Goal: Book appointment/travel/reservation

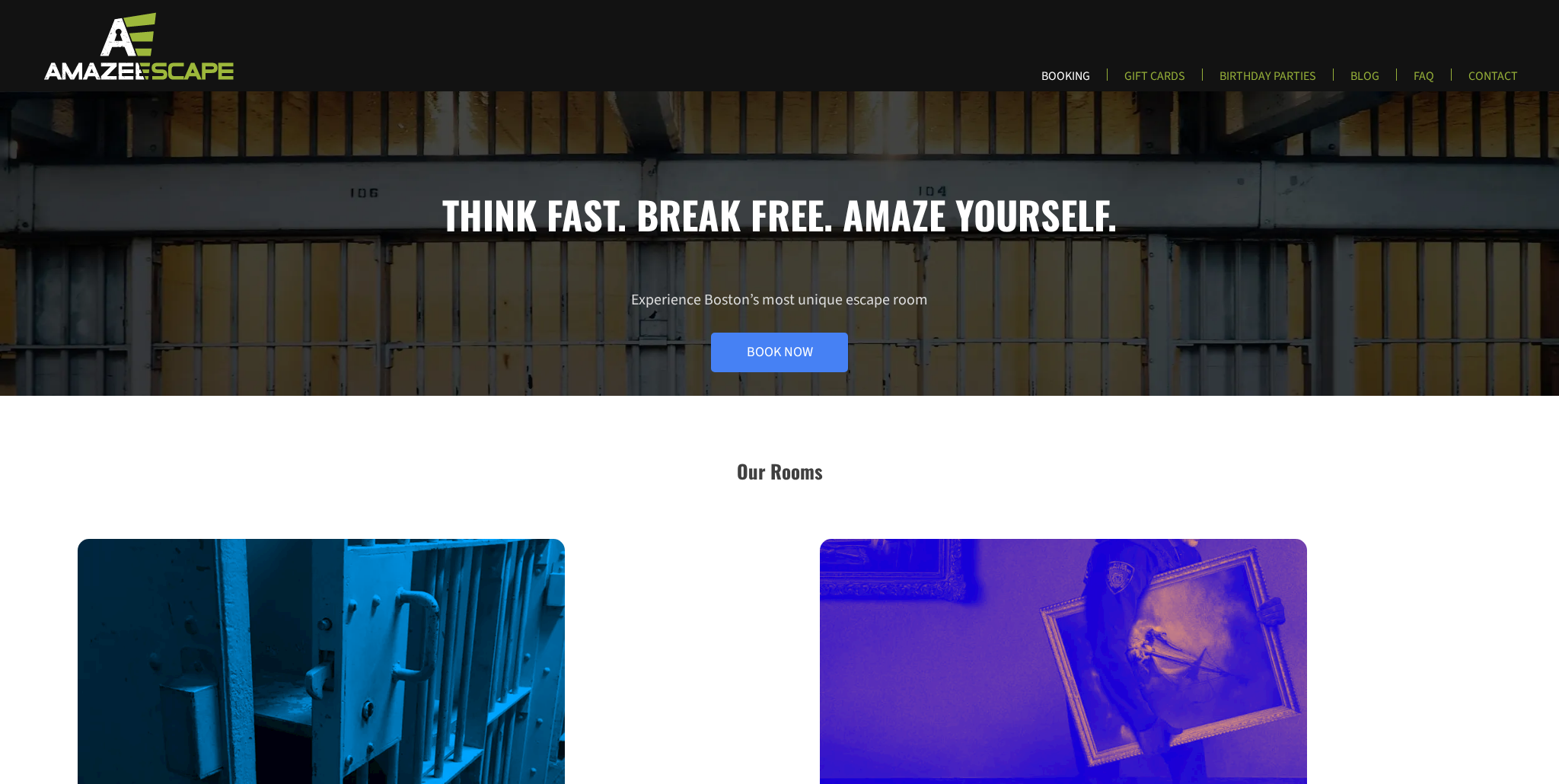
click at [748, 71] on link "BOOKING" at bounding box center [1066, 81] width 73 height 25
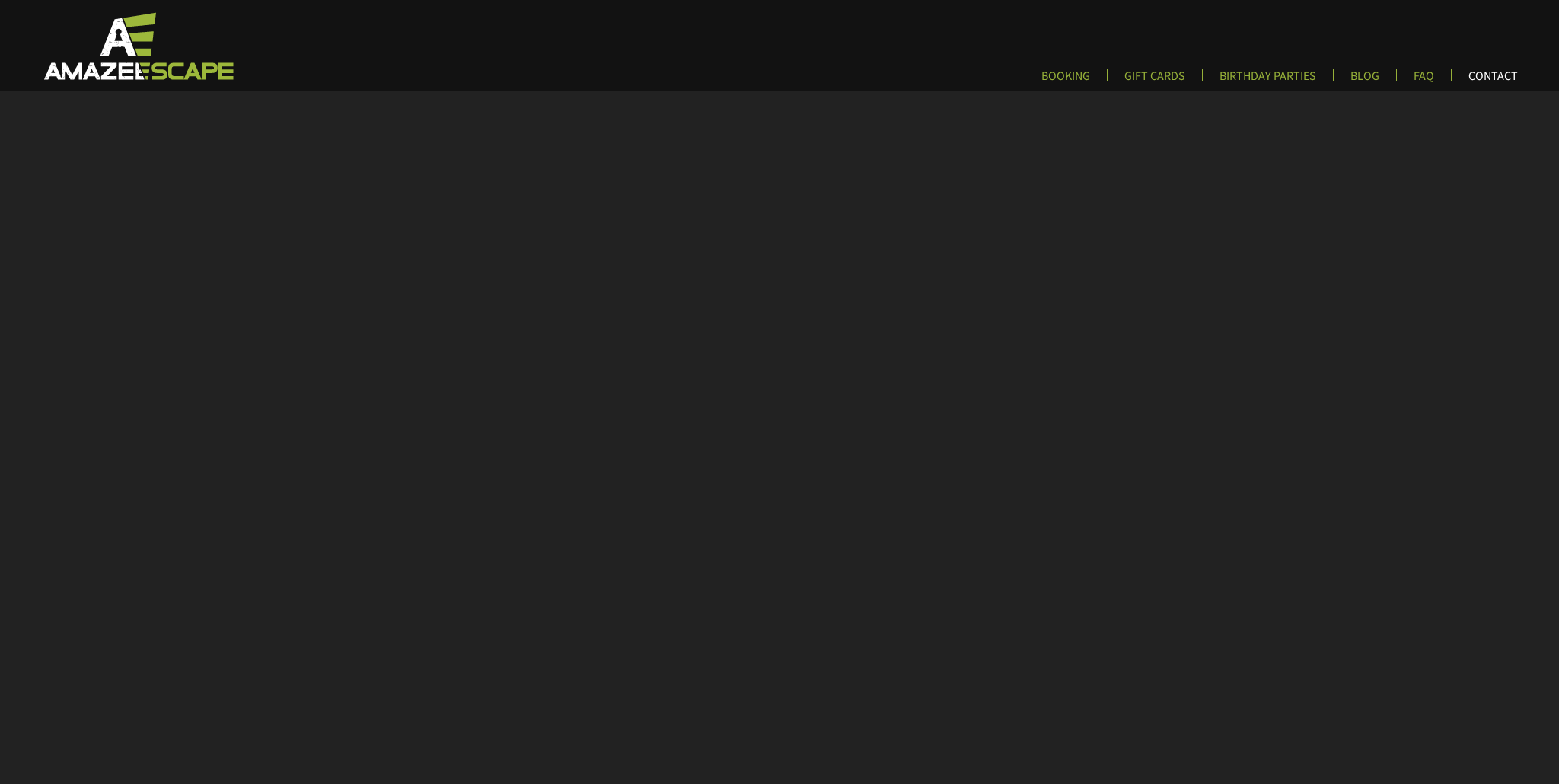
click at [1486, 75] on link "CONTACT" at bounding box center [1493, 81] width 74 height 25
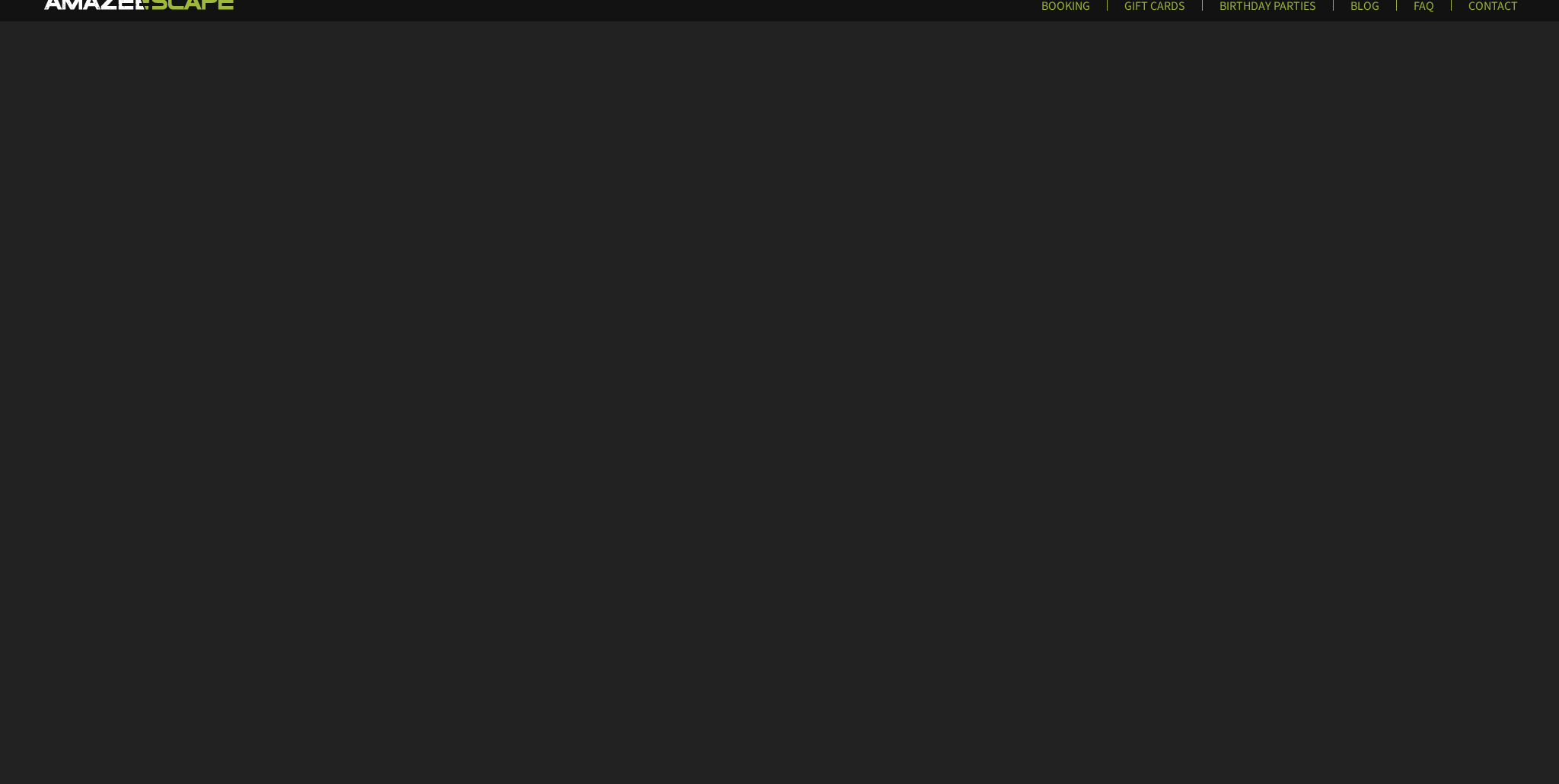
scroll to position [68, 0]
click at [1500, 7] on link "CONTACT" at bounding box center [1493, 13] width 74 height 25
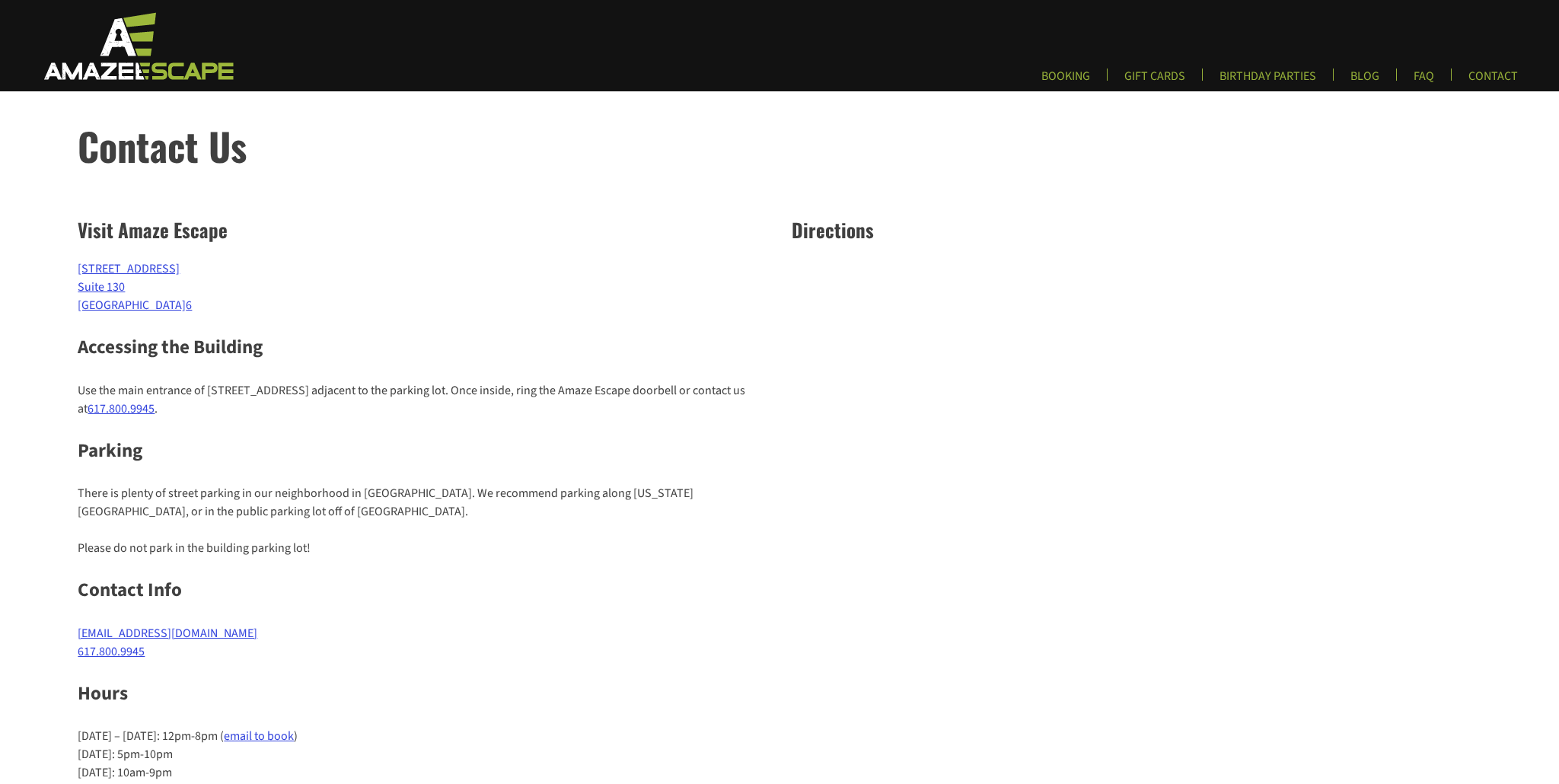
click at [111, 406] on a"] "617.800.9945" at bounding box center [121, 408] width 67 height 17
click at [1078, 72] on link "BOOKING" at bounding box center [1066, 81] width 73 height 25
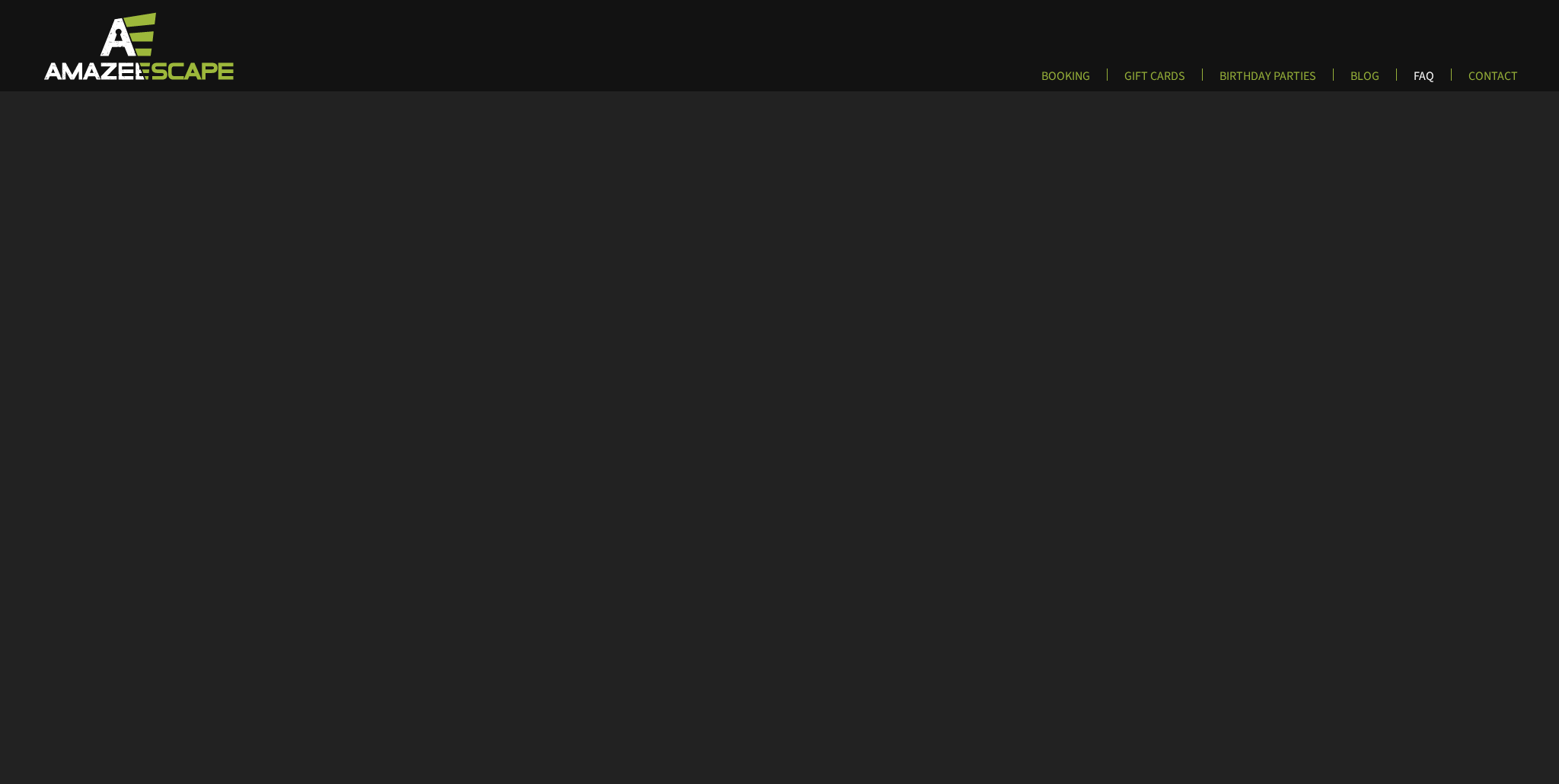
click at [1429, 77] on link "FAQ" at bounding box center [1424, 81] width 45 height 25
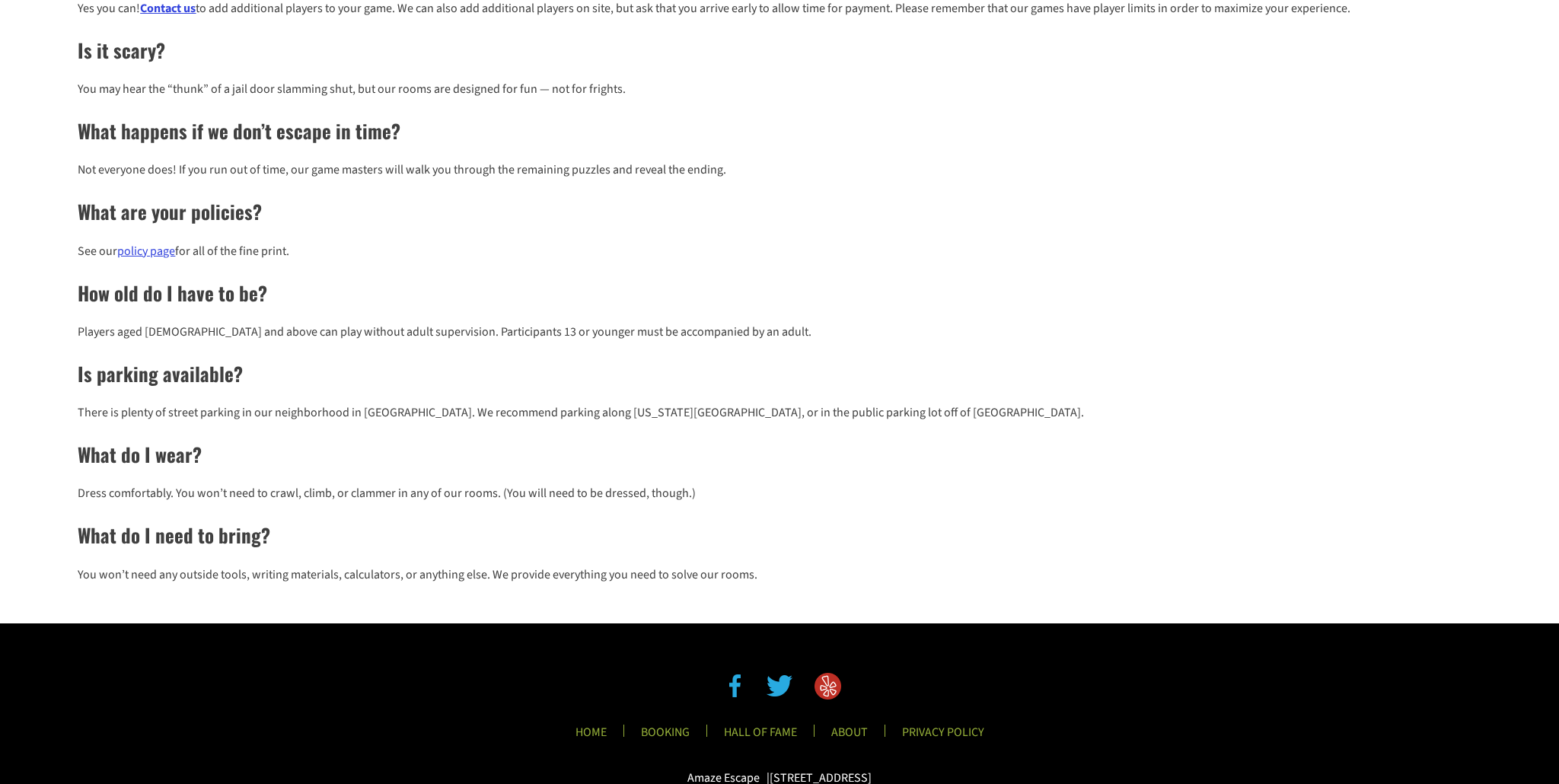
scroll to position [830, 0]
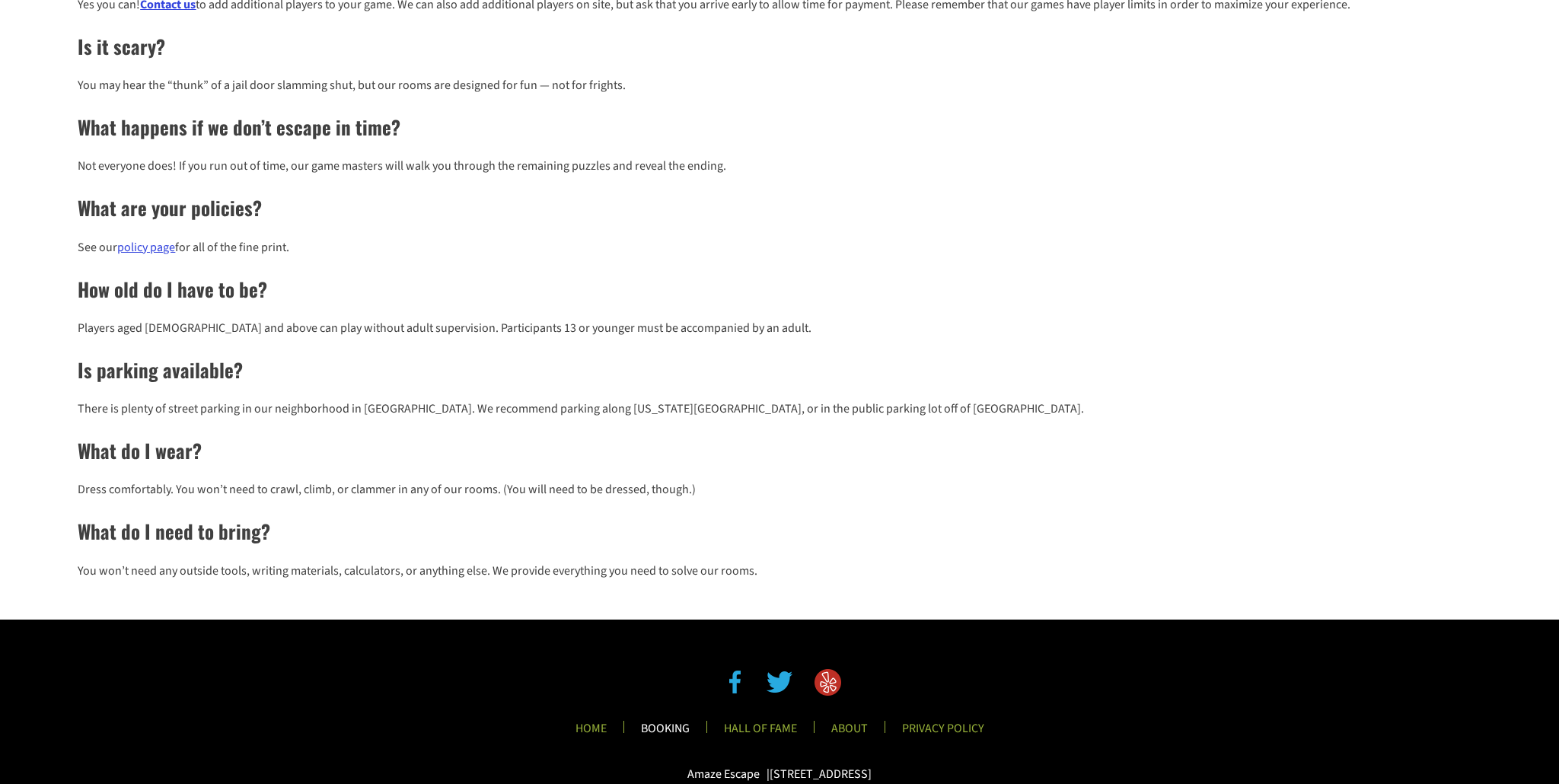
click at [671, 725] on link "BOOKING" at bounding box center [665, 733] width 73 height 25
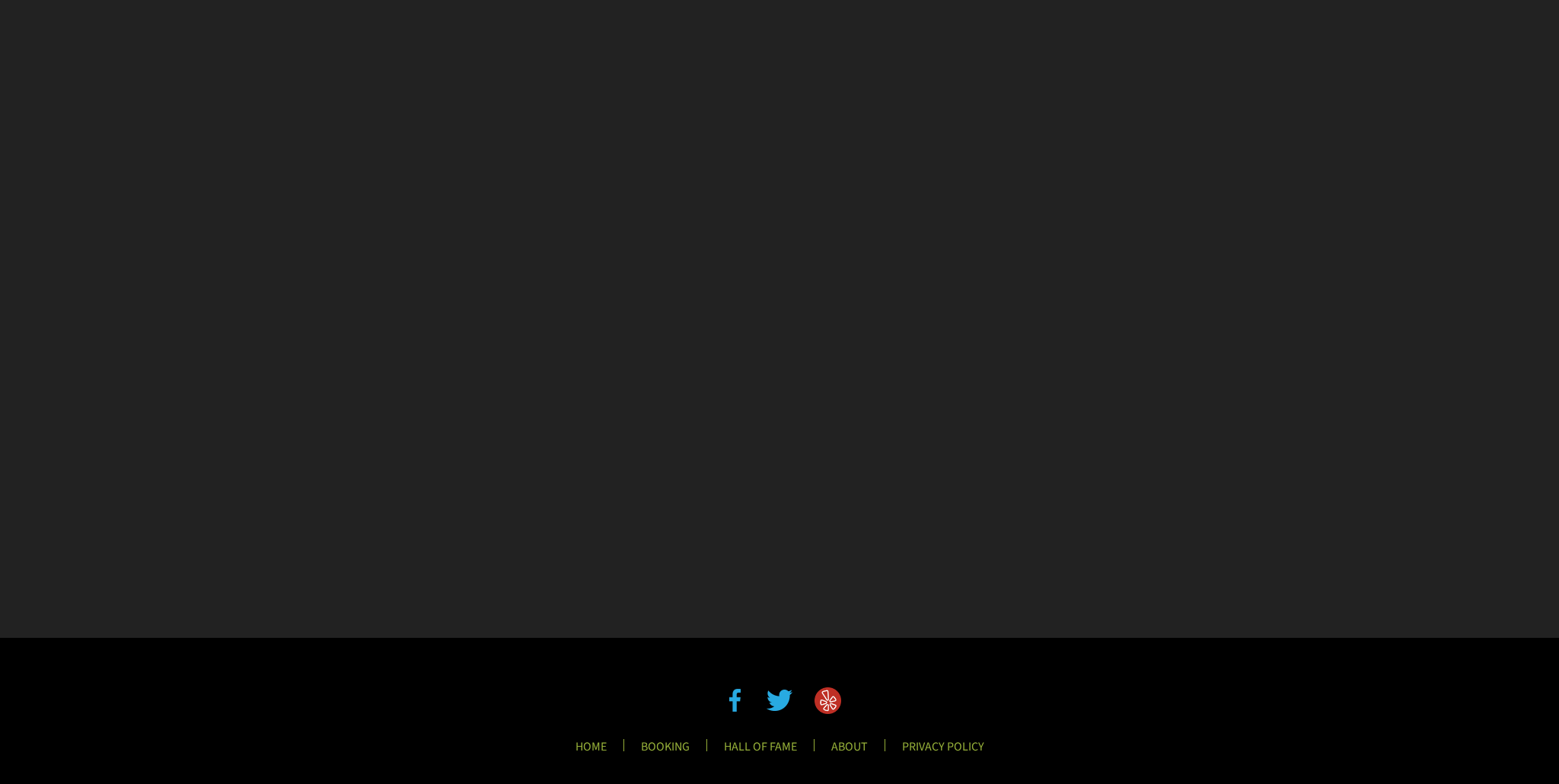
scroll to position [731, 0]
